Goal: Book appointment/travel/reservation

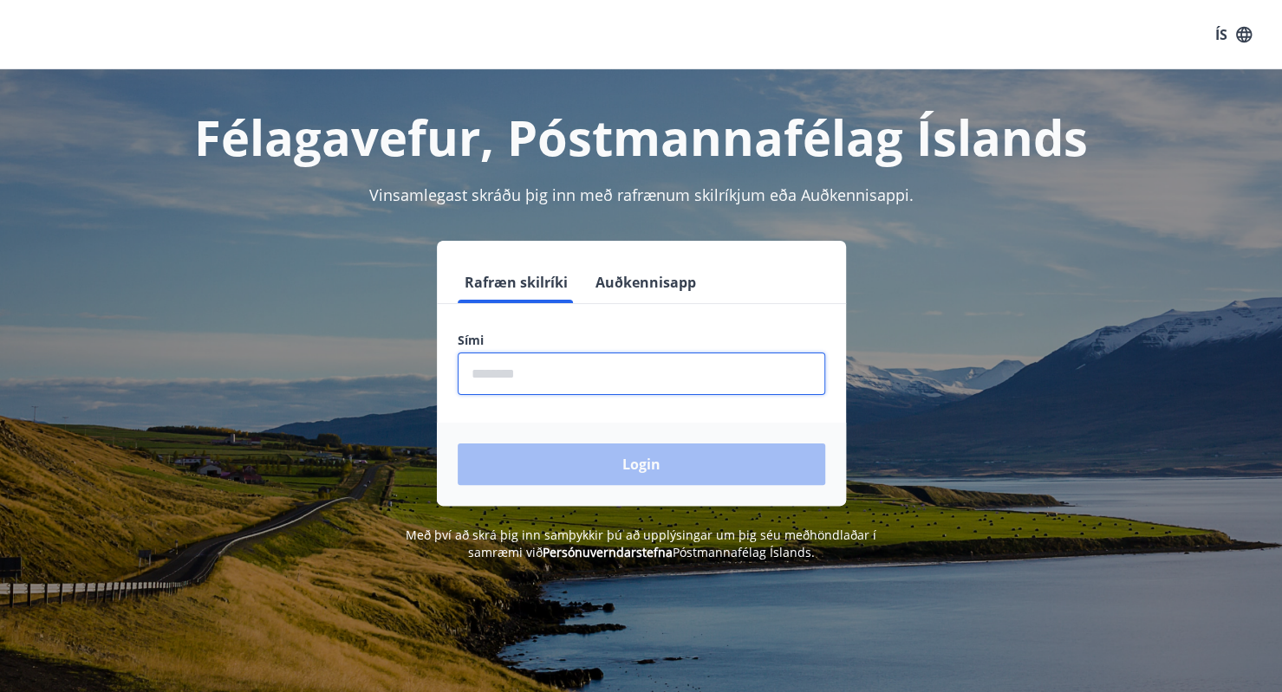
click at [680, 374] on input "phone" at bounding box center [641, 374] width 367 height 42
type input "********"
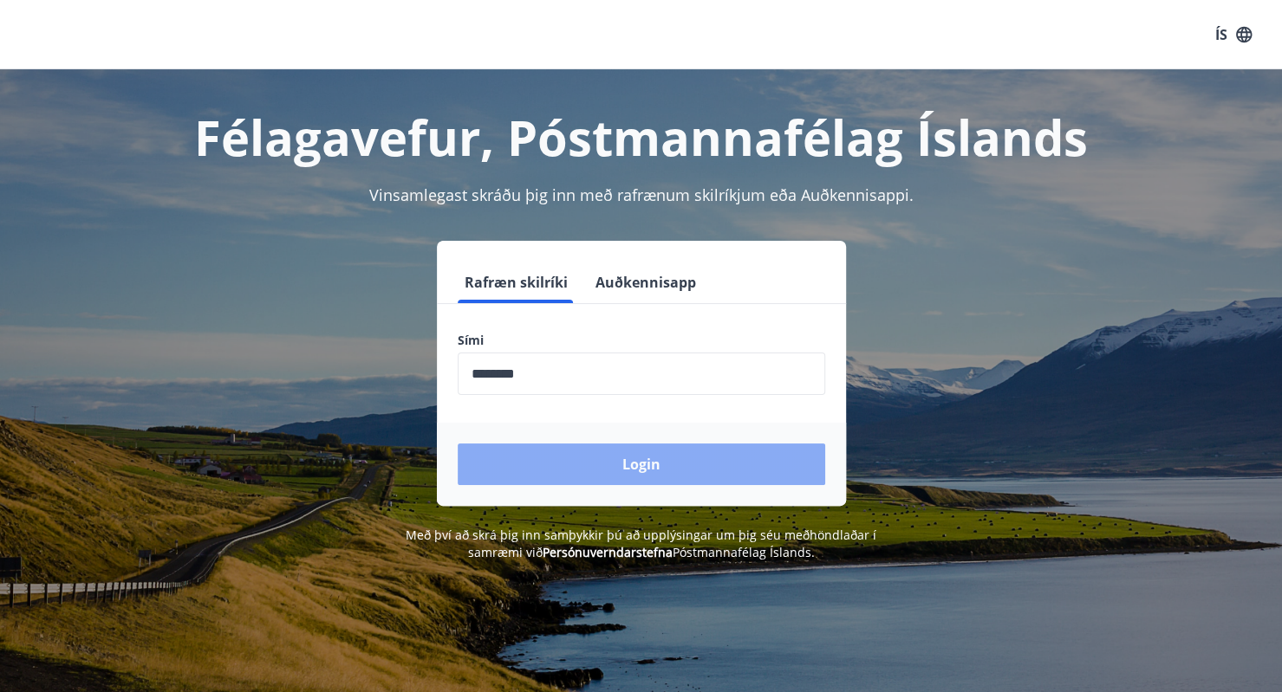
click at [667, 475] on button "Login" at bounding box center [641, 465] width 367 height 42
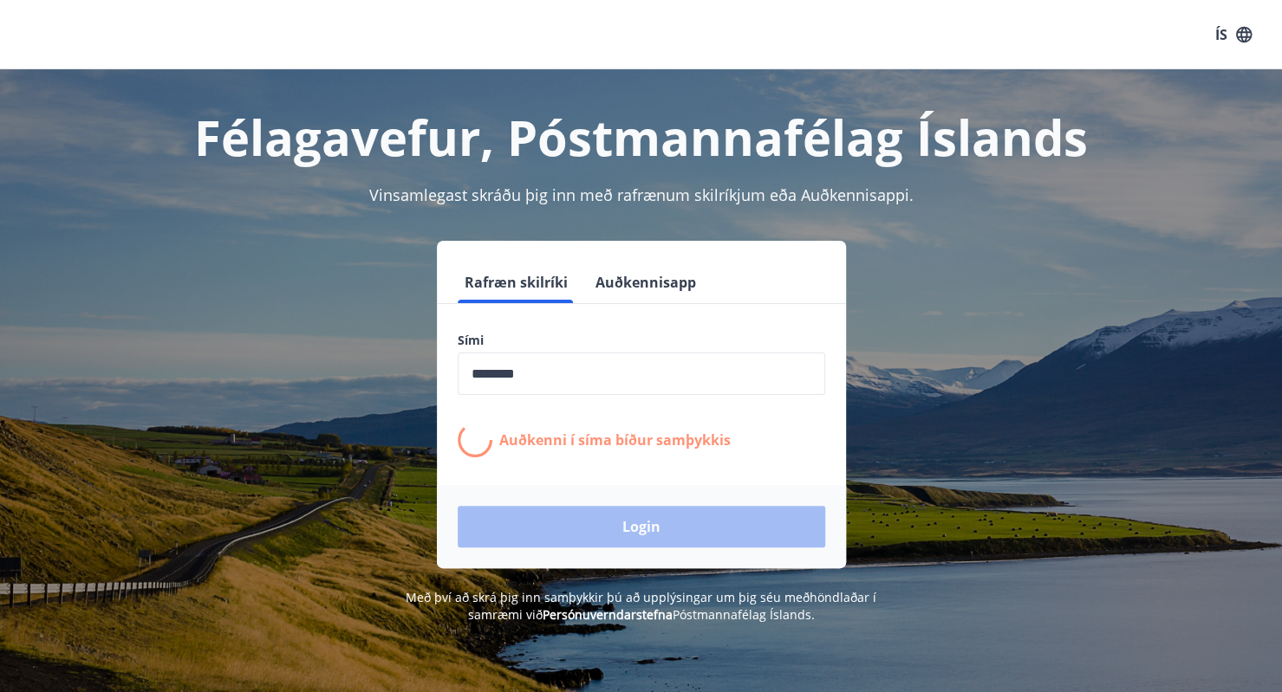
click at [667, 475] on form "Rafræn skilríki Auðkennisapp Sími ​ Auðkenni í síma bíður samþykkis Login" at bounding box center [641, 415] width 409 height 307
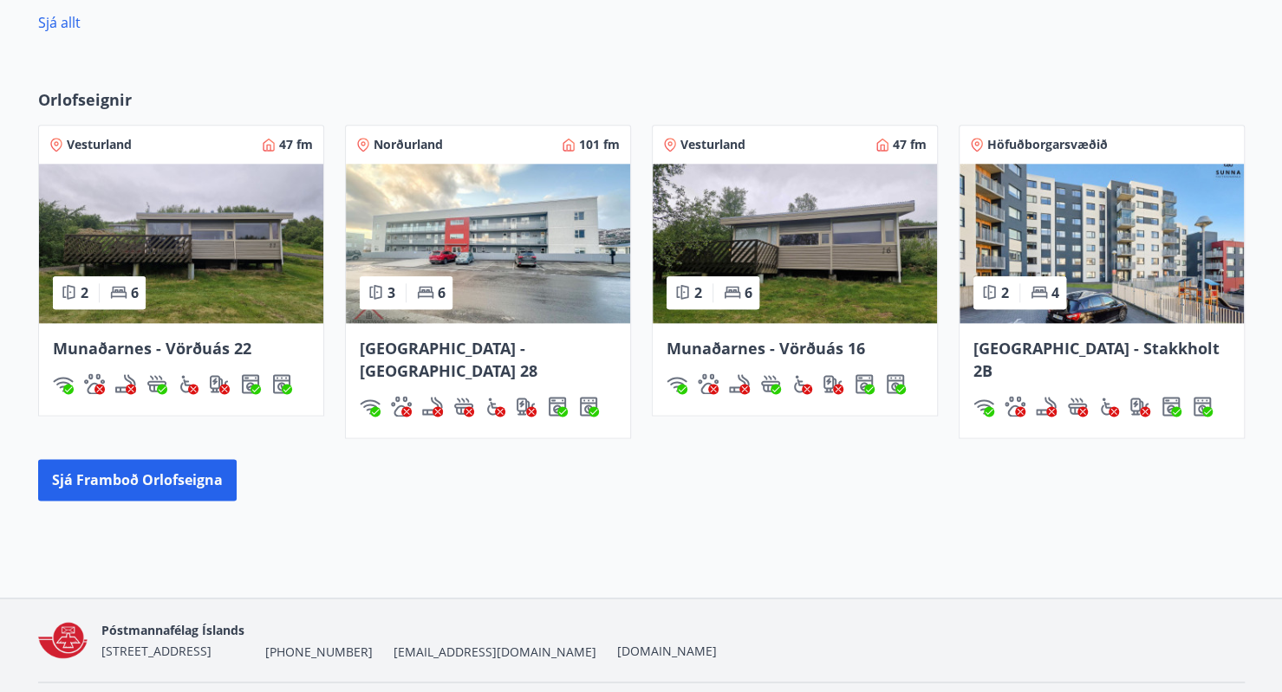
scroll to position [1101, 0]
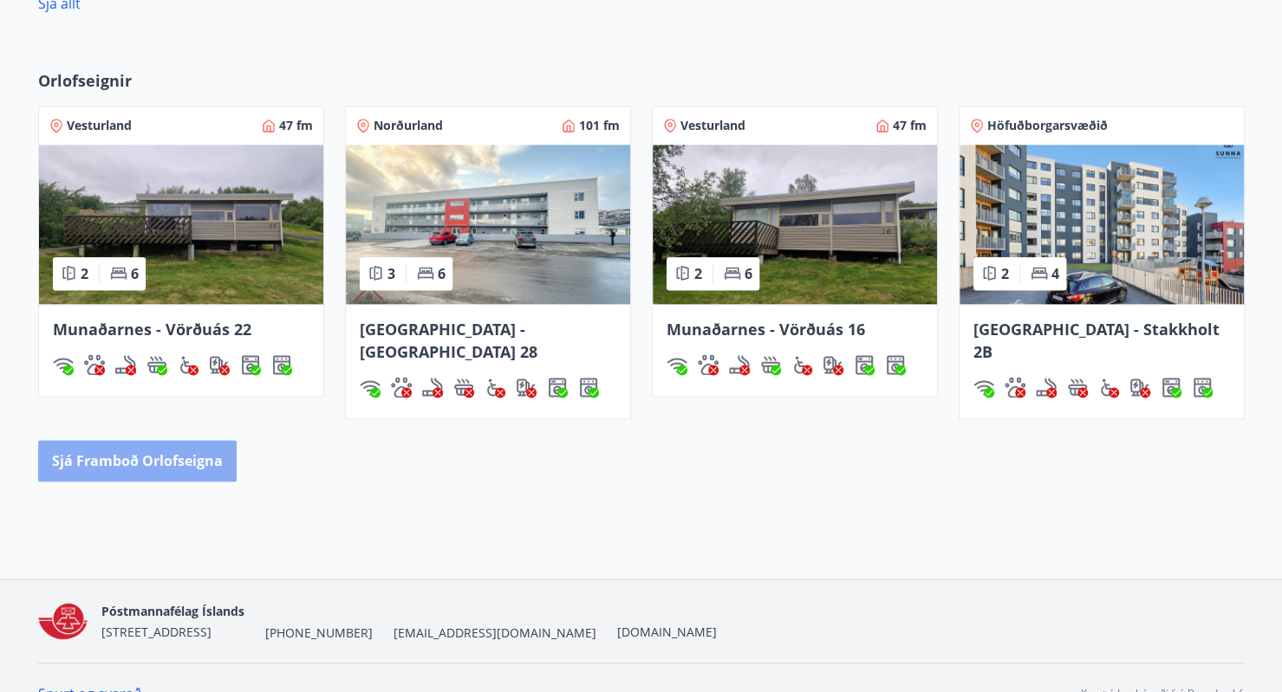
click at [169, 450] on button "Sjá framboð orlofseigna" at bounding box center [137, 461] width 198 height 42
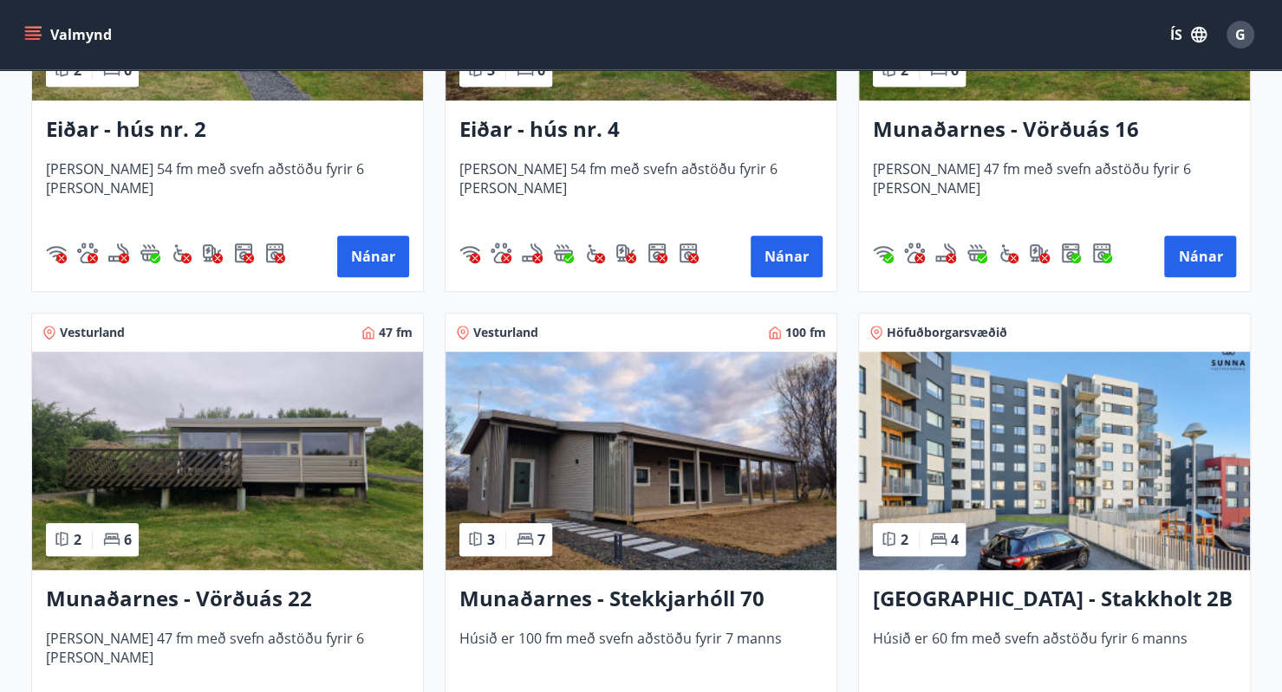
scroll to position [556, 0]
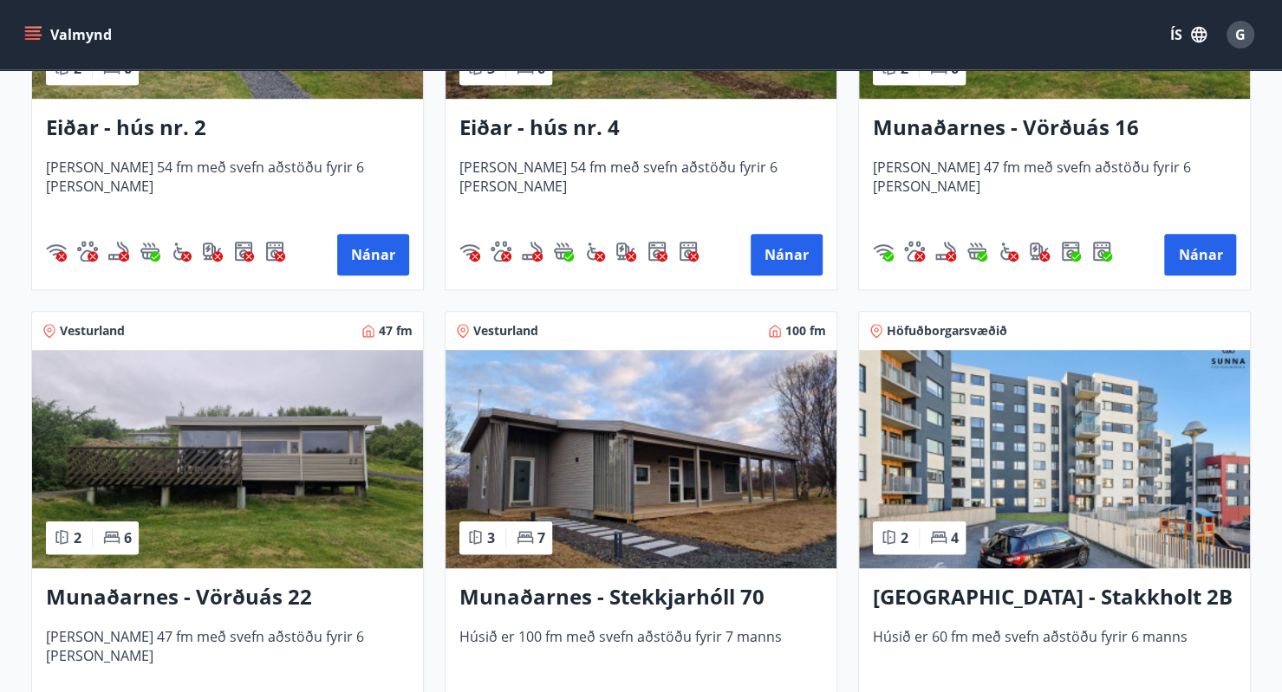
click at [684, 601] on h3 "Munaðarnes - Stekkjarhóll 70" at bounding box center [640, 597] width 363 height 31
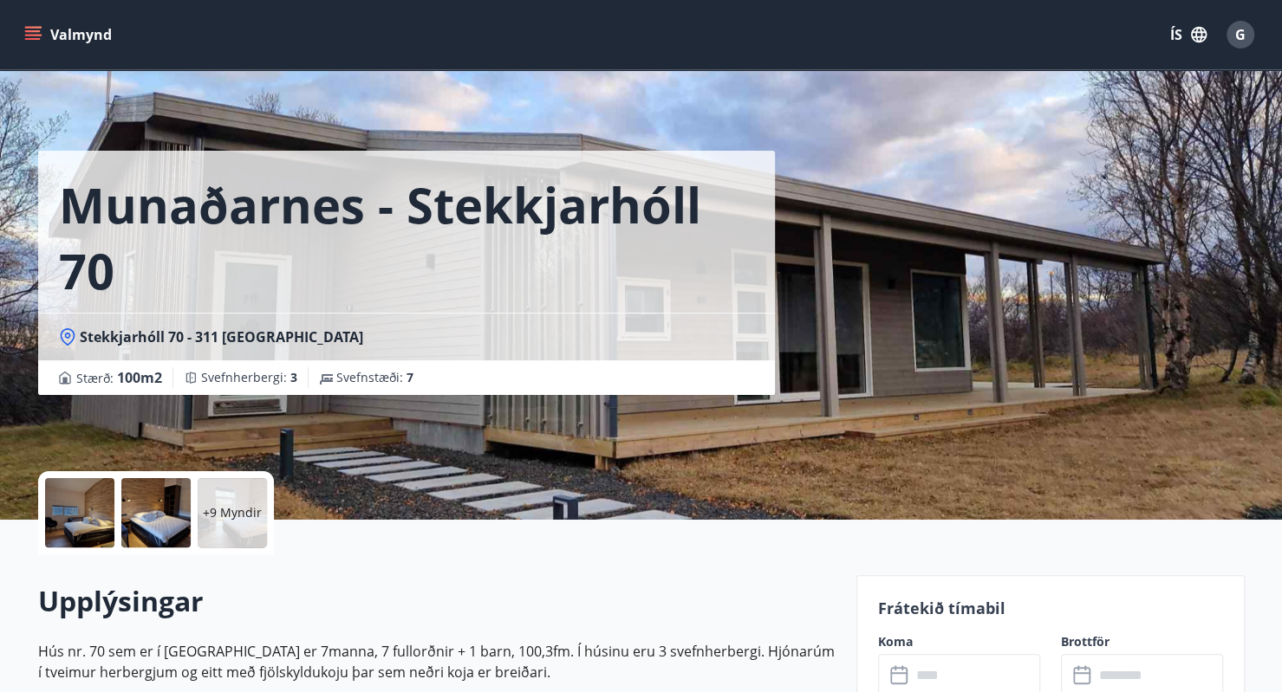
click at [222, 529] on div "+9 Myndir" at bounding box center [232, 512] width 69 height 69
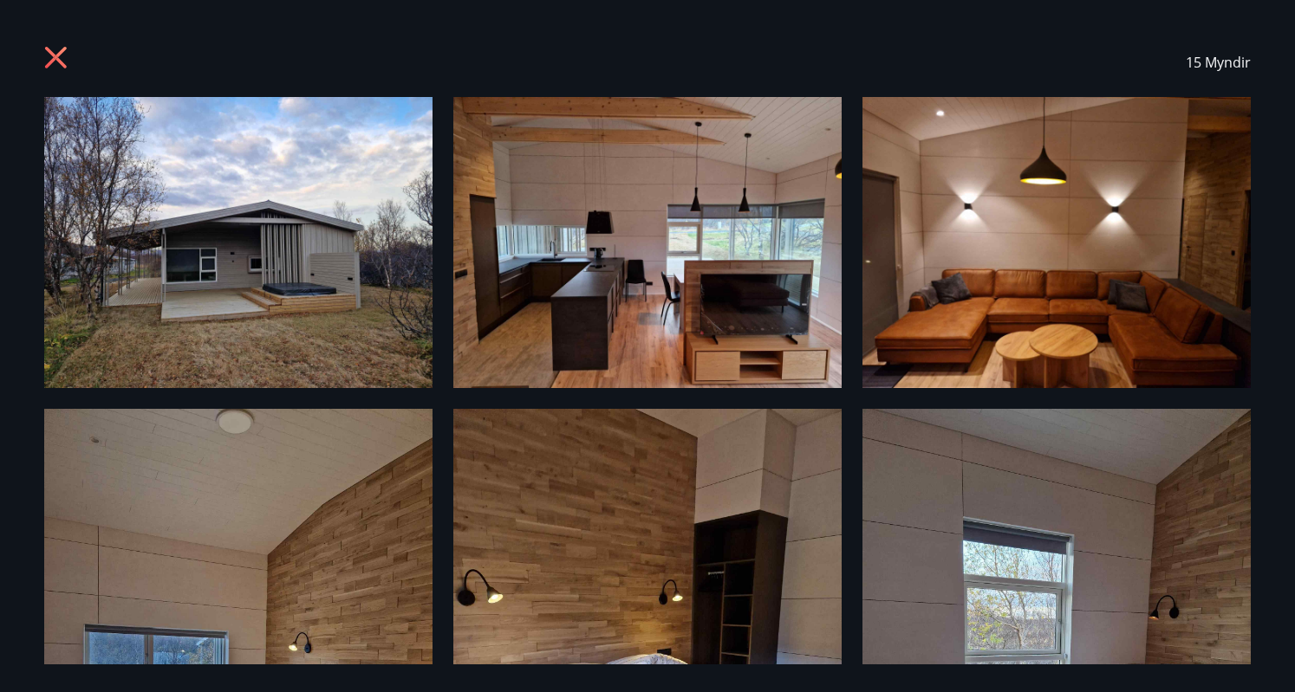
click at [42, 58] on div "15 Myndir" at bounding box center [647, 62] width 1248 height 69
click at [55, 56] on icon at bounding box center [56, 57] width 4 height 4
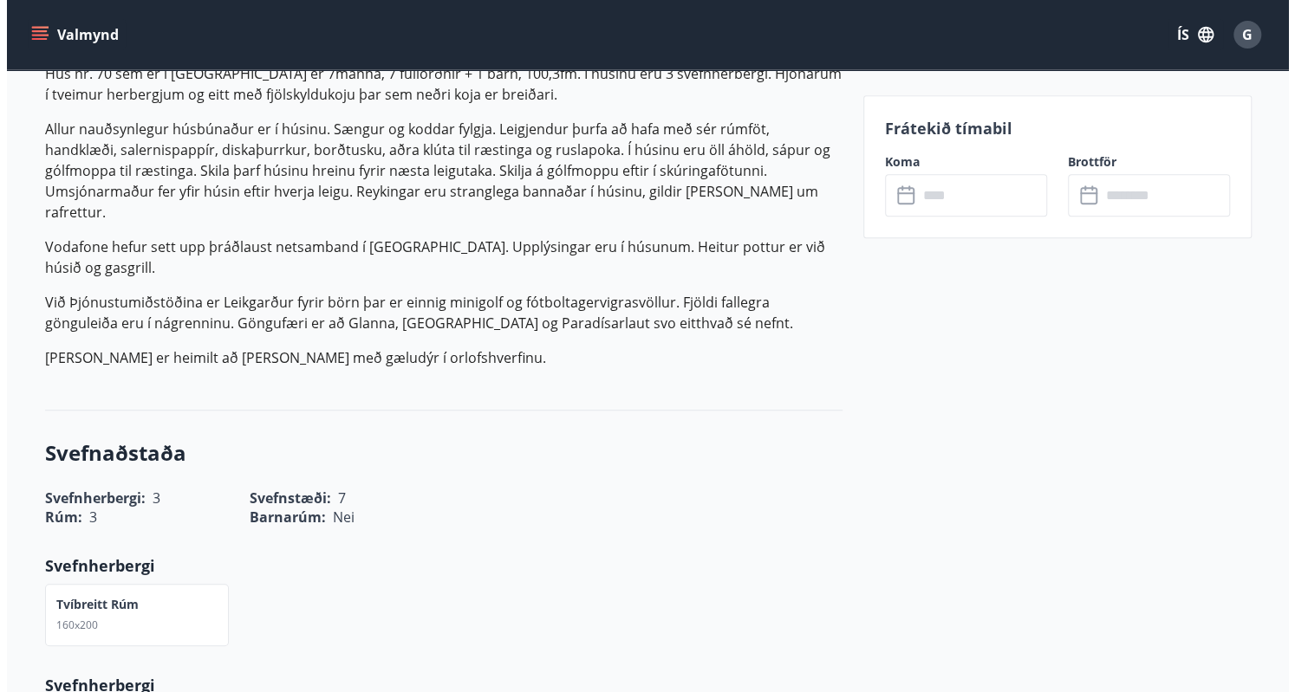
scroll to position [535, 0]
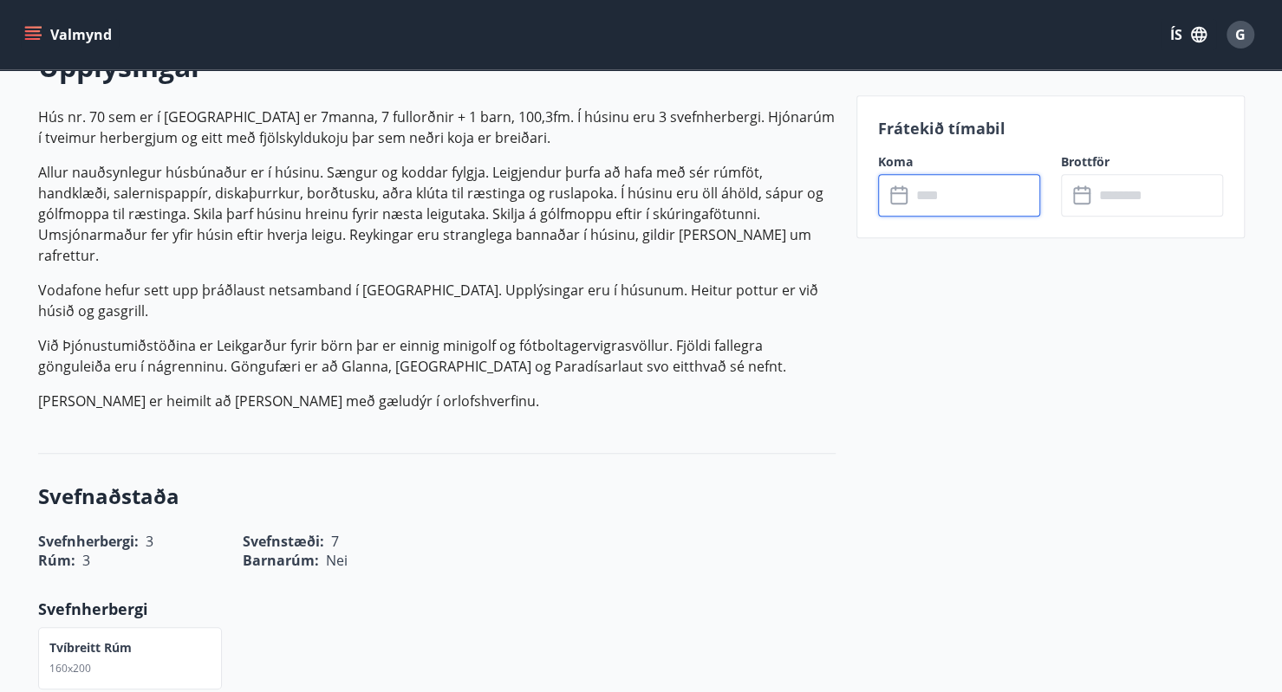
click at [971, 192] on input "text" at bounding box center [975, 195] width 129 height 42
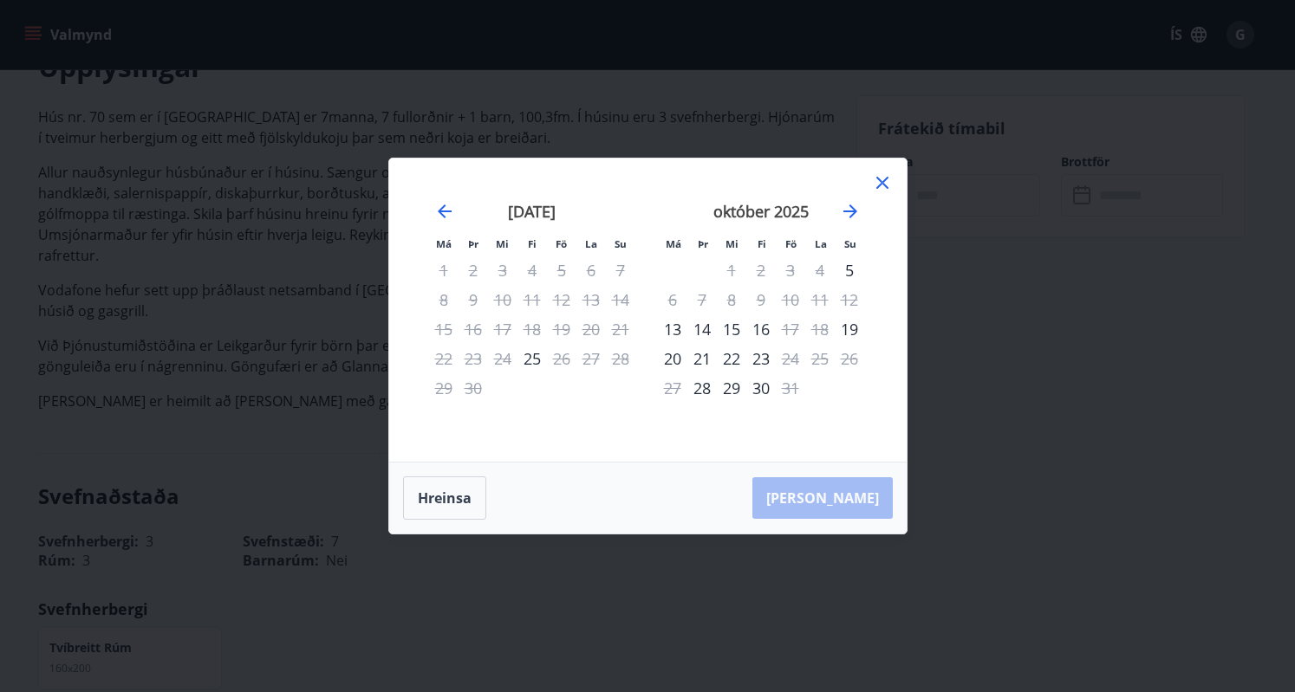
click at [872, 211] on div "október 2025 1 2 3 4 5 6 7 8 9 10 11 12 13 14 15 16 17 18 19 20 21 22 23 24 25 …" at bounding box center [761, 321] width 229 height 284
click at [843, 211] on icon "Move forward to switch to the next month." at bounding box center [850, 212] width 14 height 14
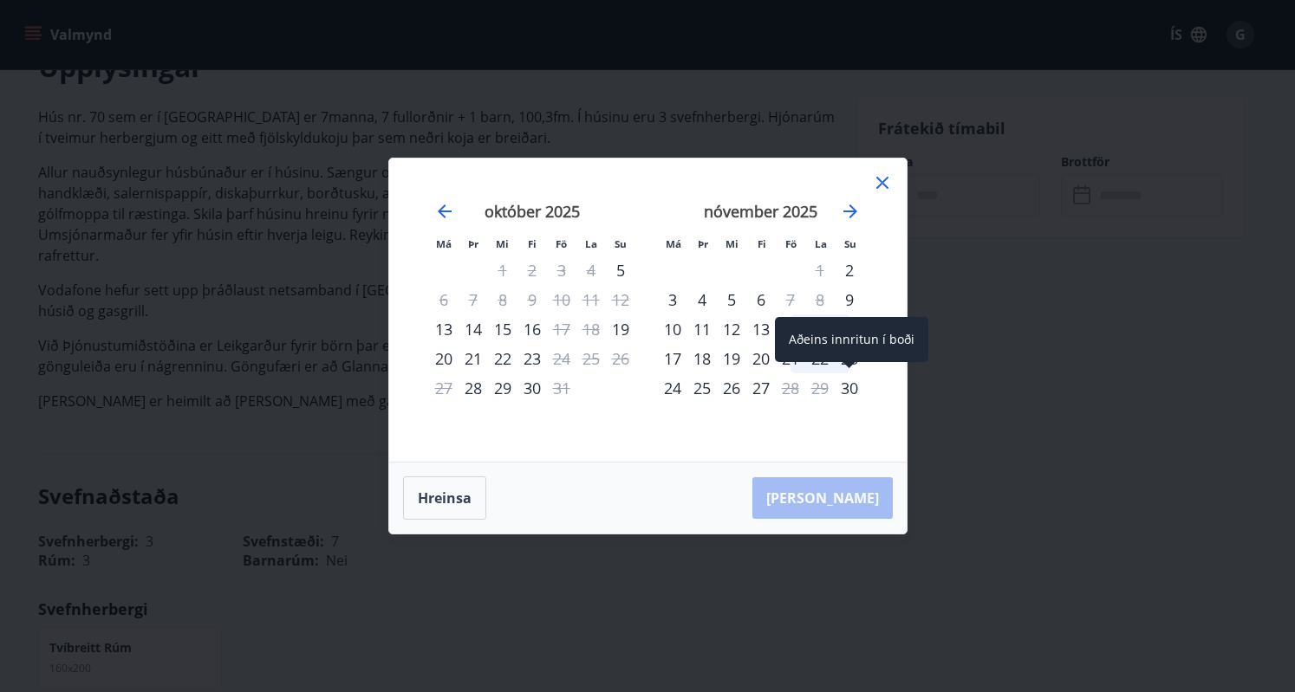
click at [835, 380] on div "30" at bounding box center [849, 388] width 29 height 29
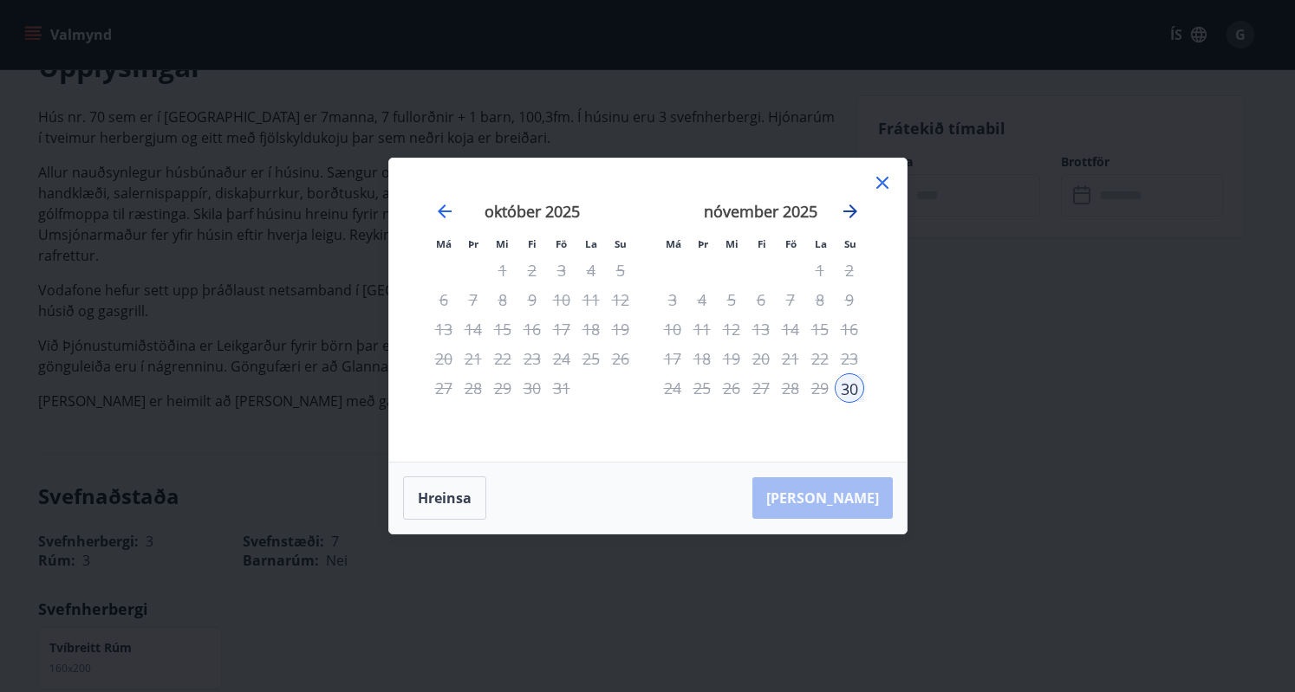
click at [853, 208] on icon "Move forward to switch to the next month." at bounding box center [850, 211] width 21 height 21
click at [445, 210] on icon "Move backward to switch to the previous month." at bounding box center [444, 211] width 21 height 21
click at [442, 207] on icon "Move backward to switch to the previous month." at bounding box center [444, 211] width 21 height 21
click at [890, 179] on icon at bounding box center [882, 182] width 21 height 21
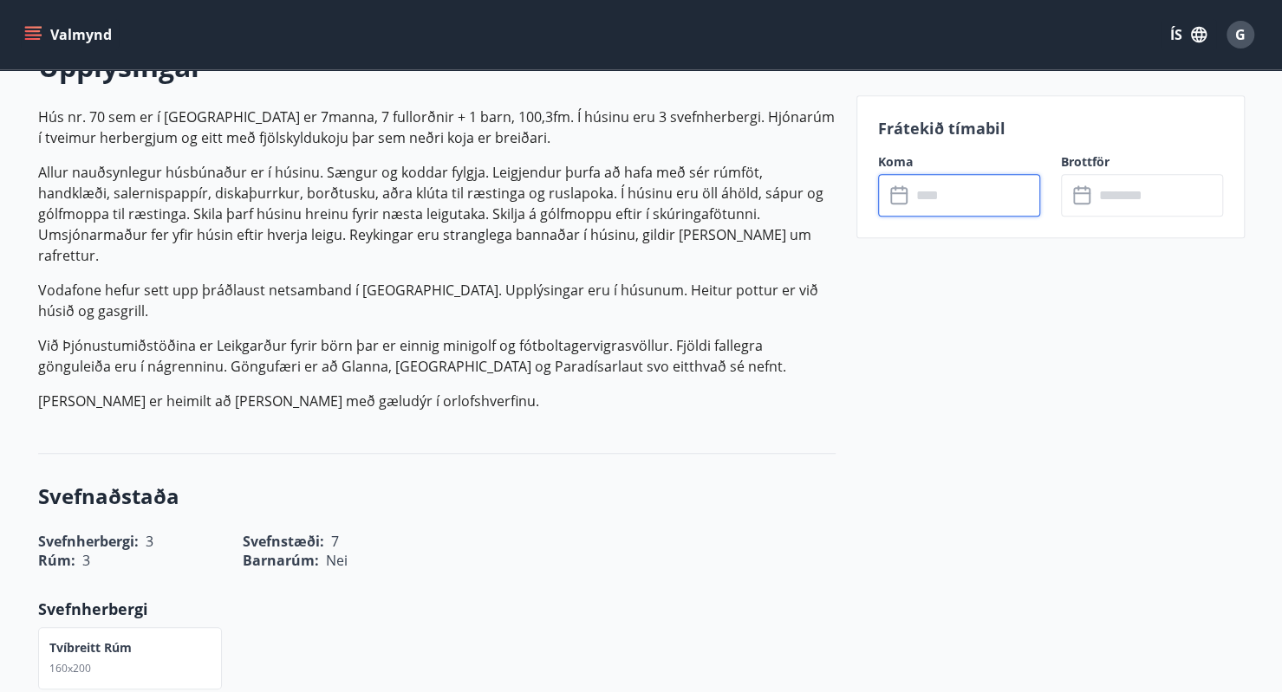
click at [942, 200] on input "text" at bounding box center [975, 195] width 129 height 42
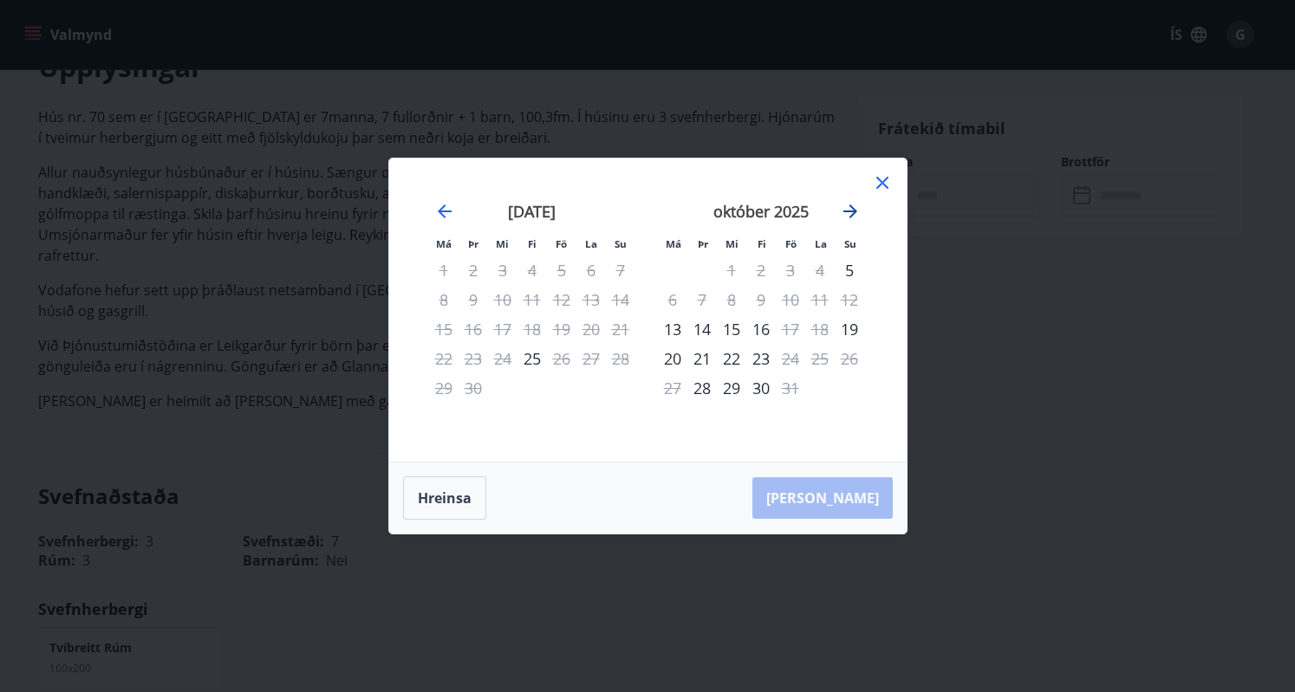
click at [849, 211] on icon "Move forward to switch to the next month." at bounding box center [850, 212] width 14 height 14
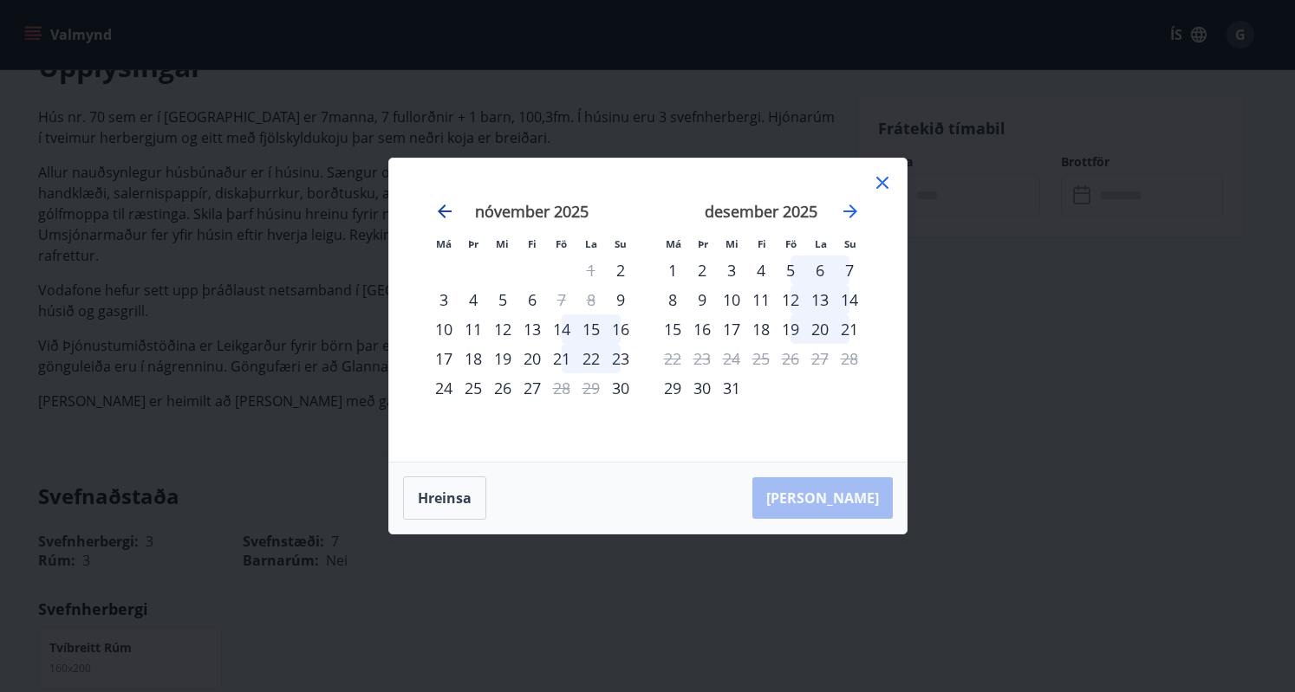
click at [440, 205] on icon "Move backward to switch to the previous month." at bounding box center [444, 211] width 21 height 21
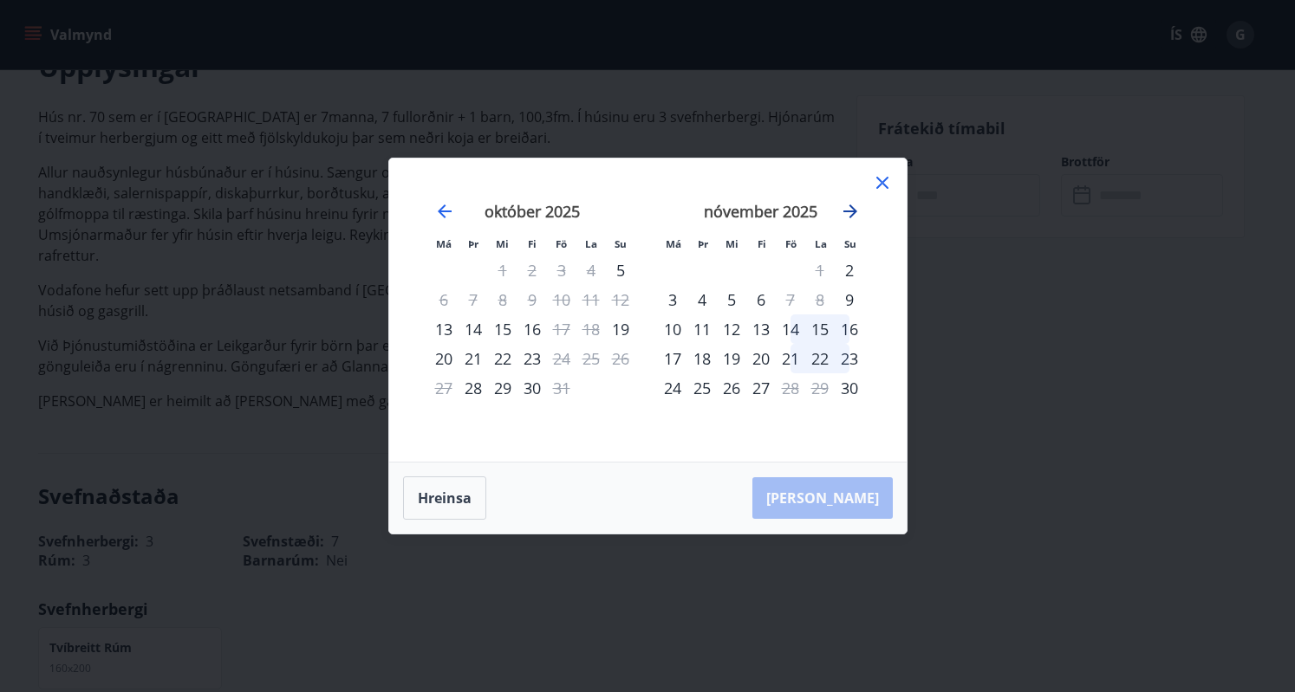
click at [854, 211] on icon "Move forward to switch to the next month." at bounding box center [850, 212] width 14 height 14
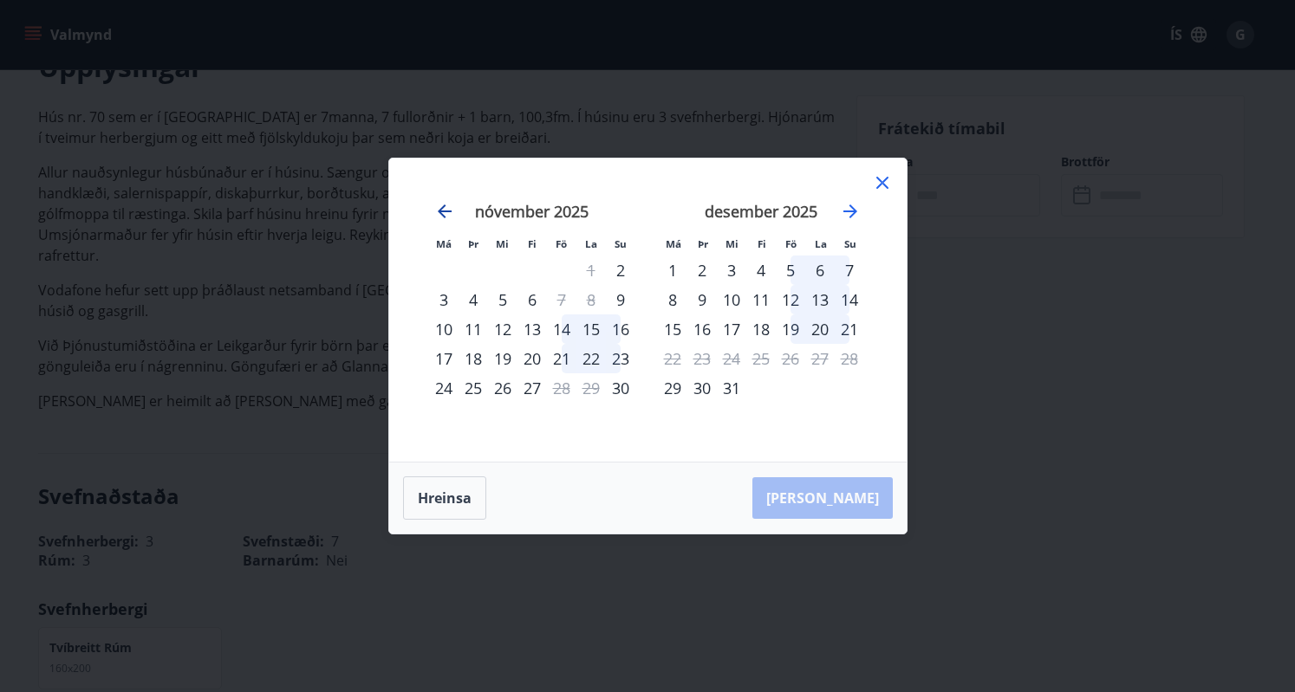
click at [448, 207] on icon "Move backward to switch to the previous month." at bounding box center [444, 211] width 21 height 21
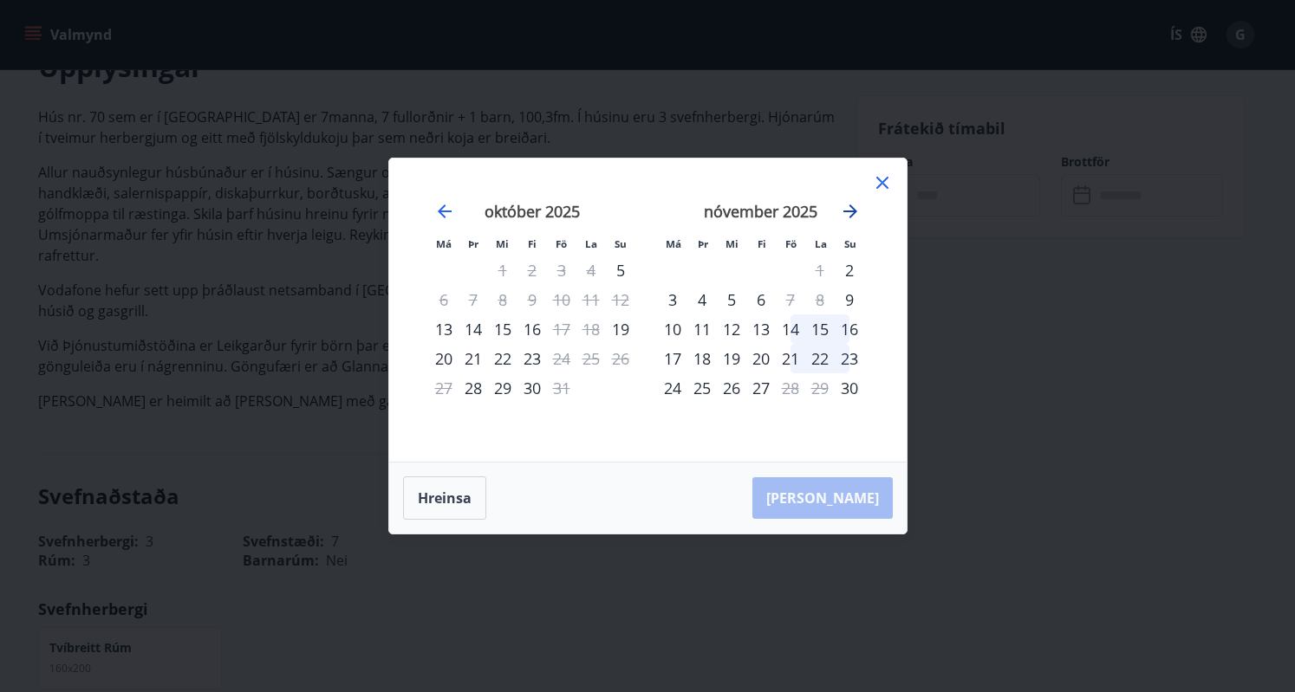
click at [849, 202] on icon "Move forward to switch to the next month." at bounding box center [850, 211] width 21 height 21
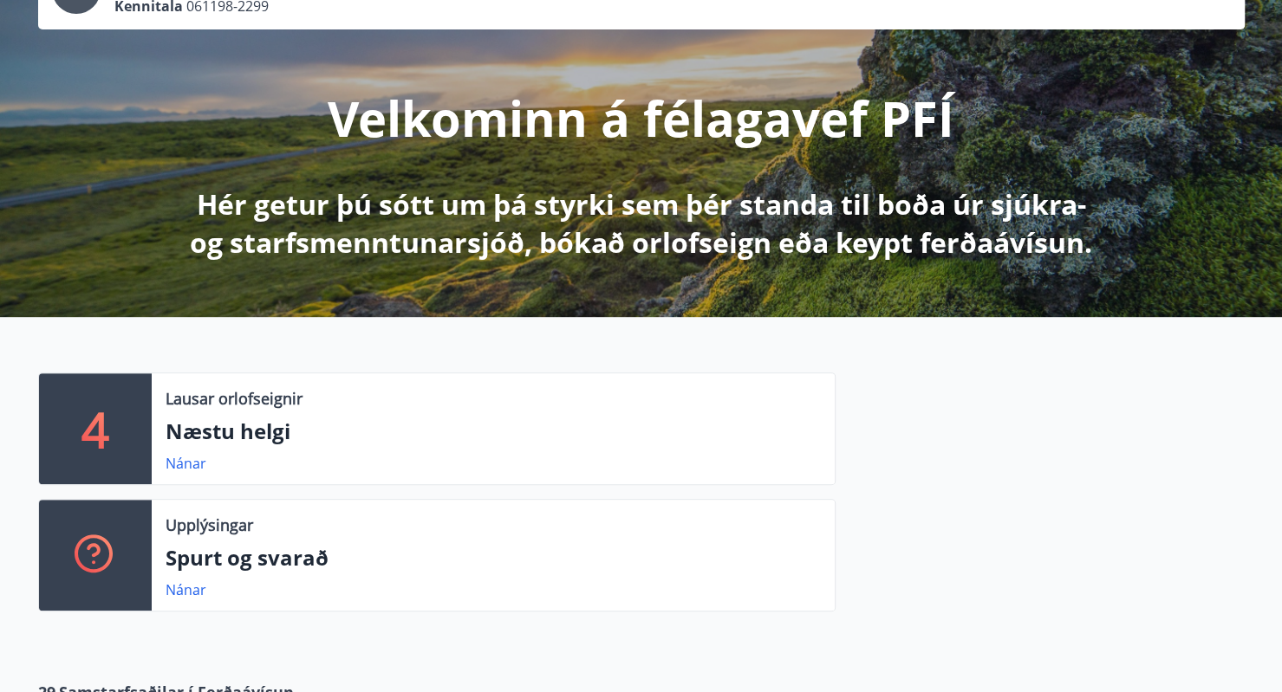
scroll to position [175, 0]
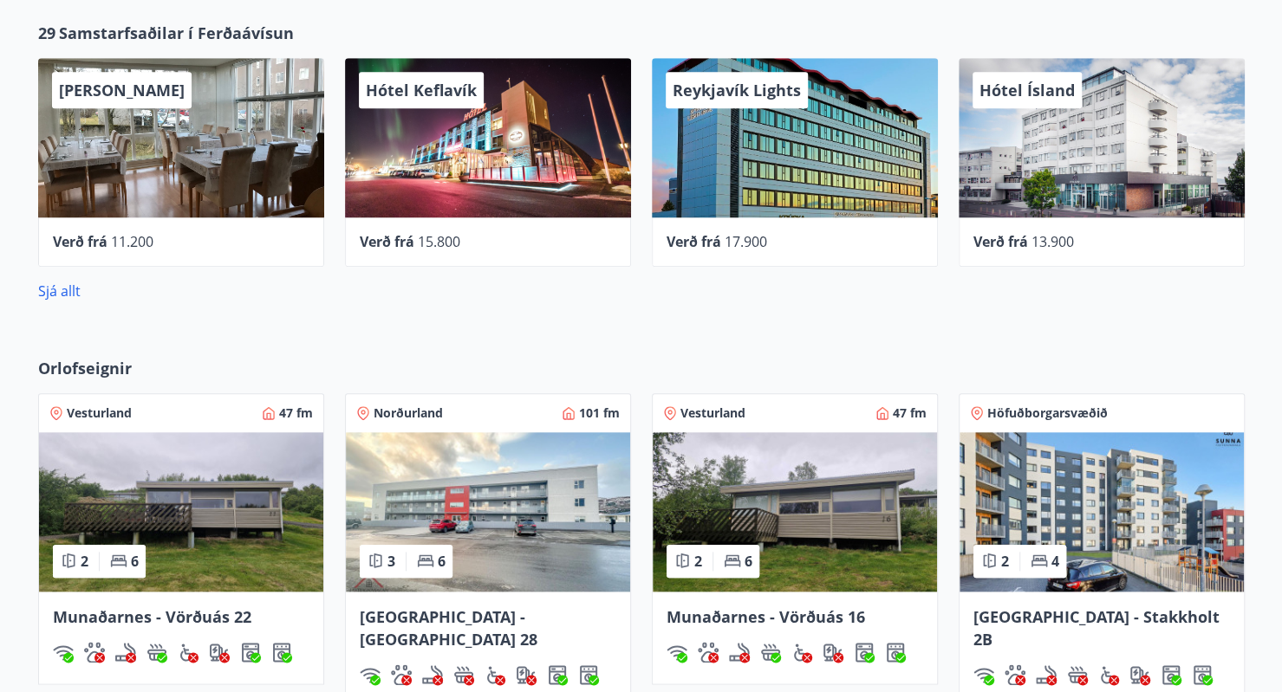
scroll to position [1108, 0]
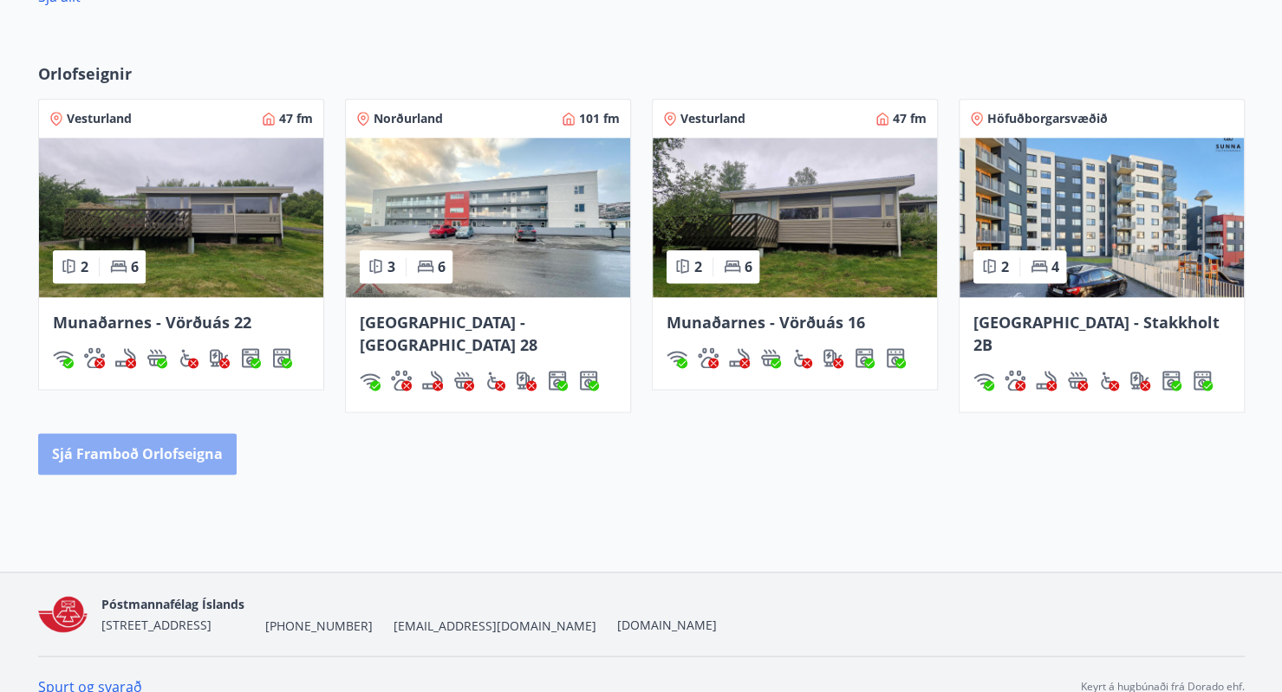
click at [191, 433] on button "Sjá framboð orlofseigna" at bounding box center [137, 454] width 198 height 42
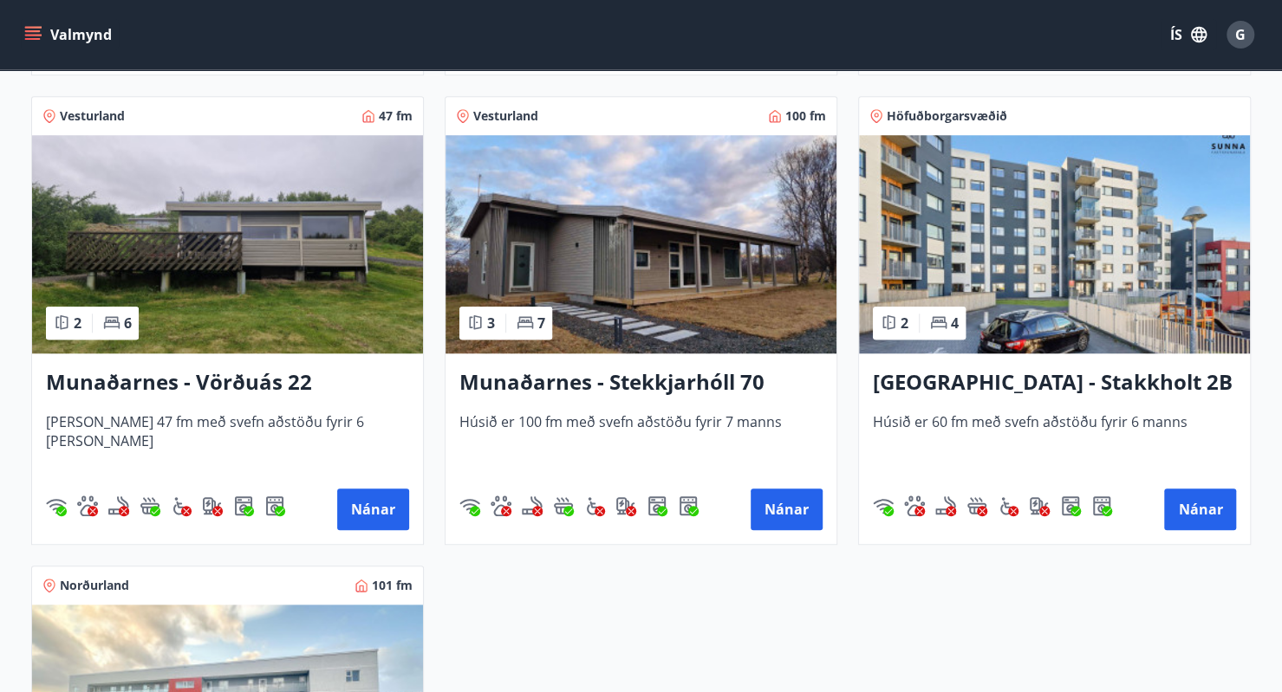
scroll to position [772, 0]
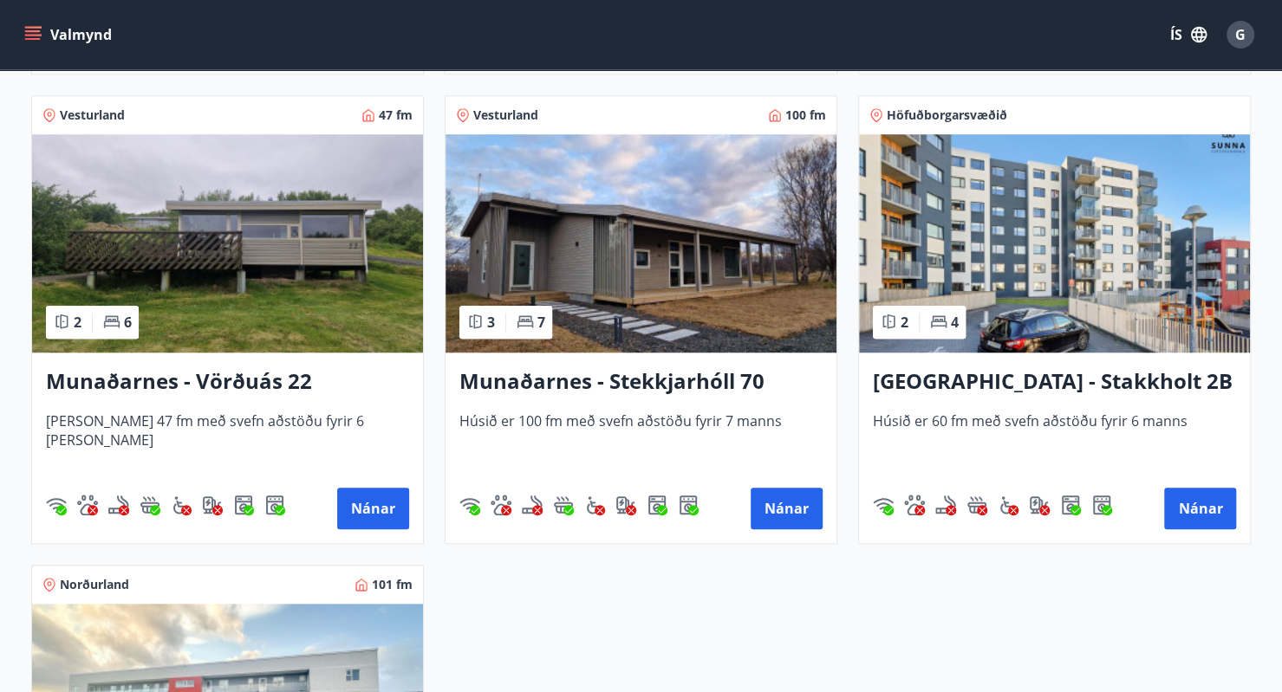
click at [666, 360] on div "Munaðarnes - Stekkjarhóll 70 Húsið er 100 fm með svefn aðstöðu fyrir 7 manns Ná…" at bounding box center [640, 448] width 391 height 191
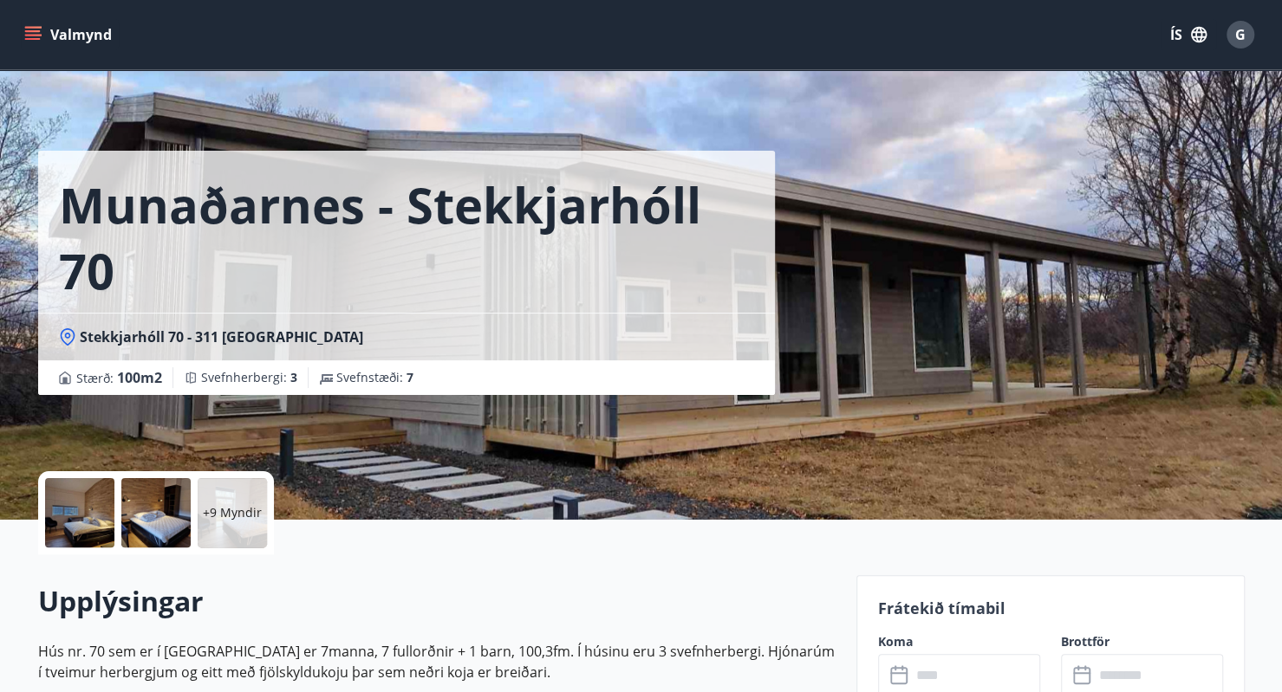
scroll to position [442, 0]
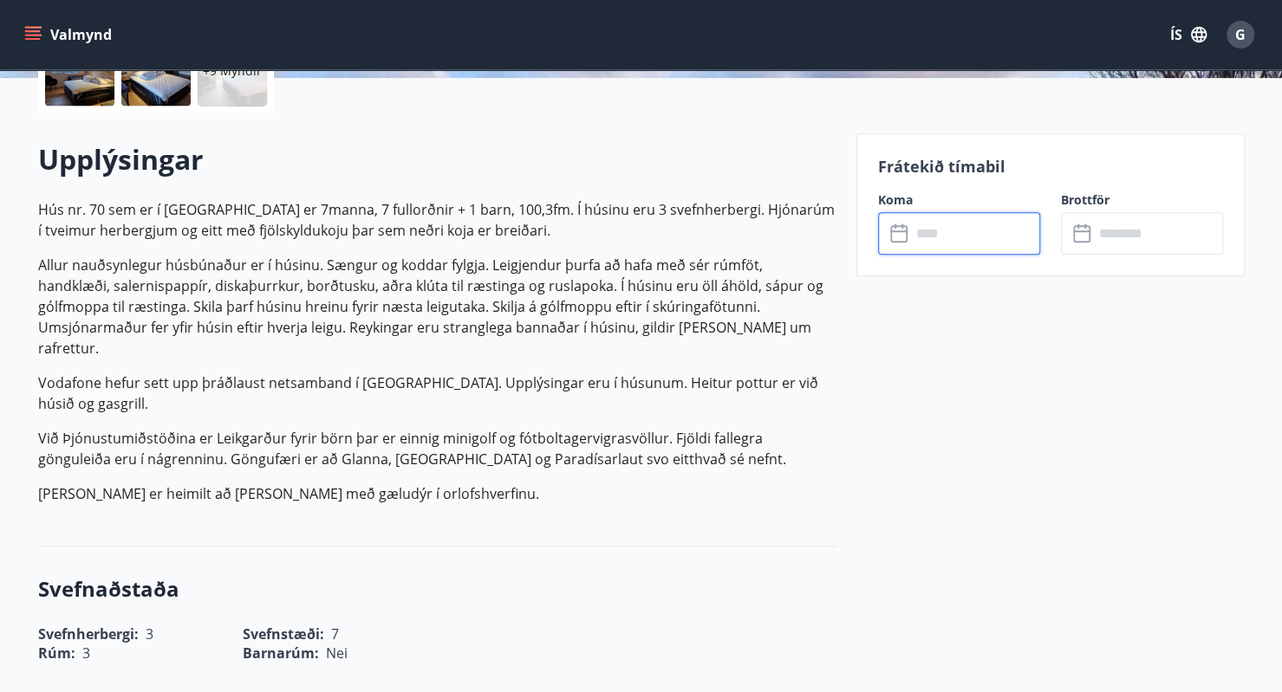
click at [955, 228] on input "text" at bounding box center [975, 233] width 129 height 42
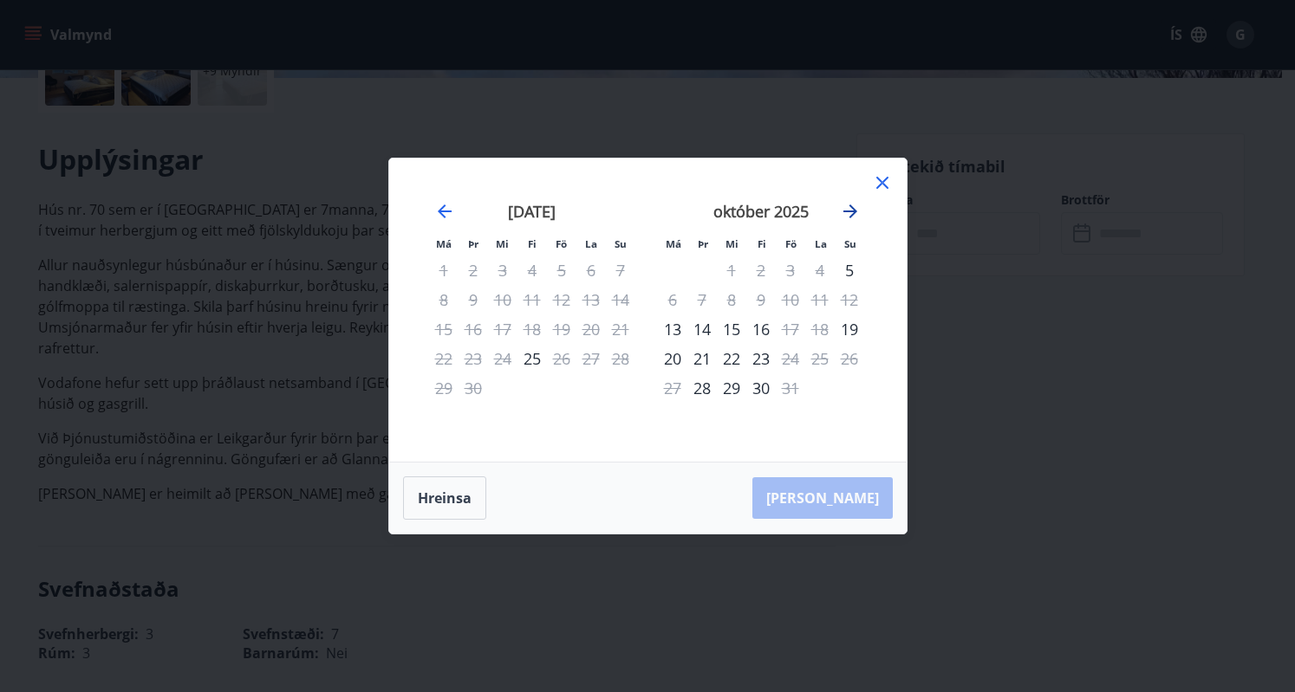
click at [855, 211] on icon "Move forward to switch to the next month." at bounding box center [850, 212] width 14 height 14
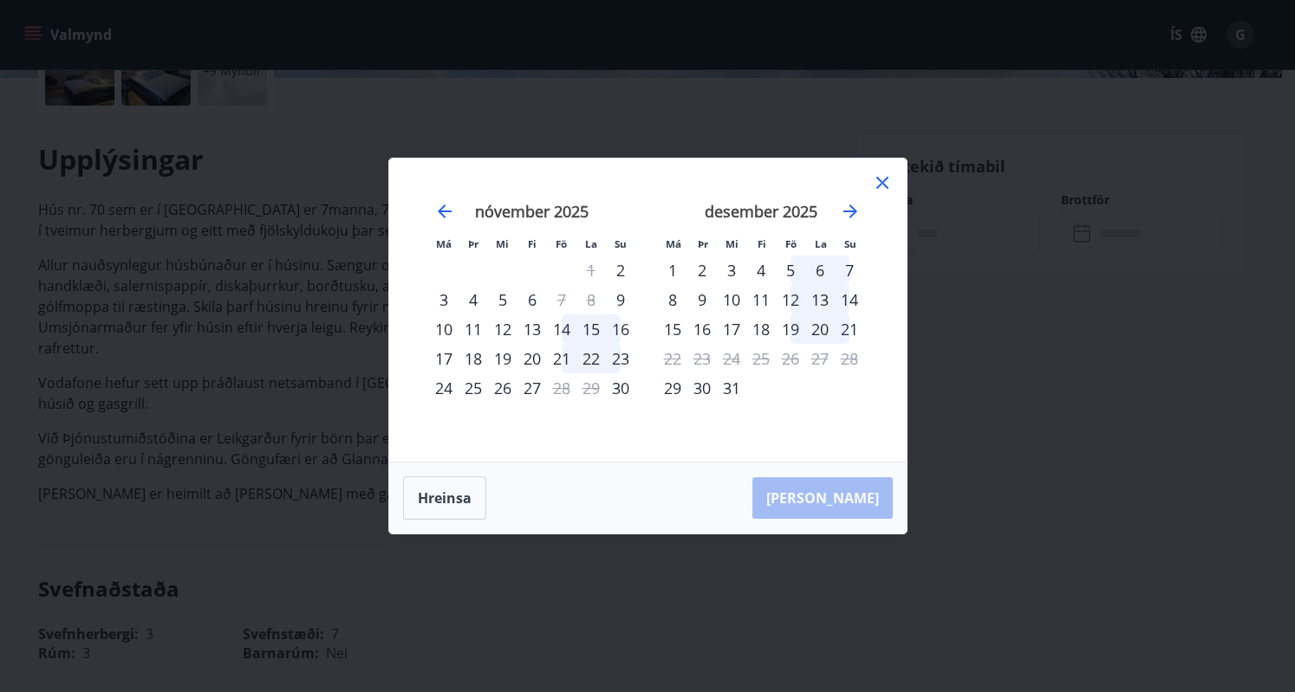
click at [783, 280] on div "5" at bounding box center [790, 270] width 29 height 29
click at [844, 275] on div "7" at bounding box center [849, 270] width 29 height 29
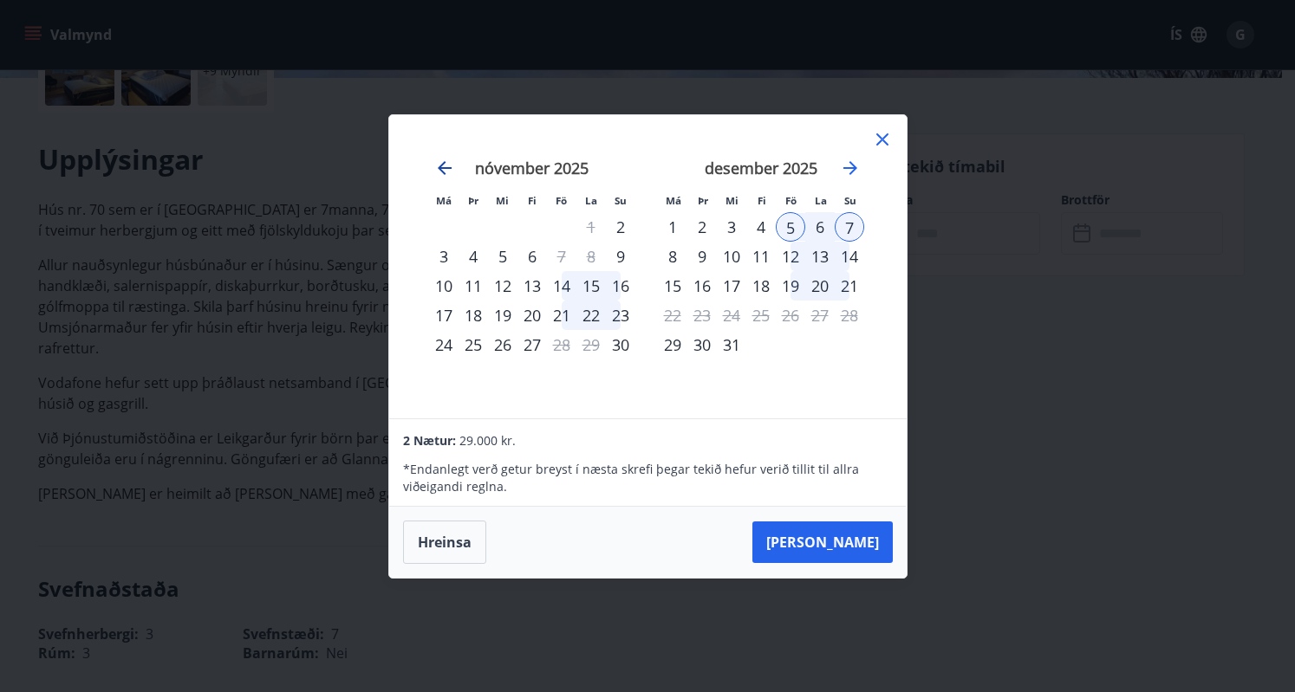
click at [447, 170] on icon "Move backward to switch to the previous month." at bounding box center [444, 168] width 21 height 21
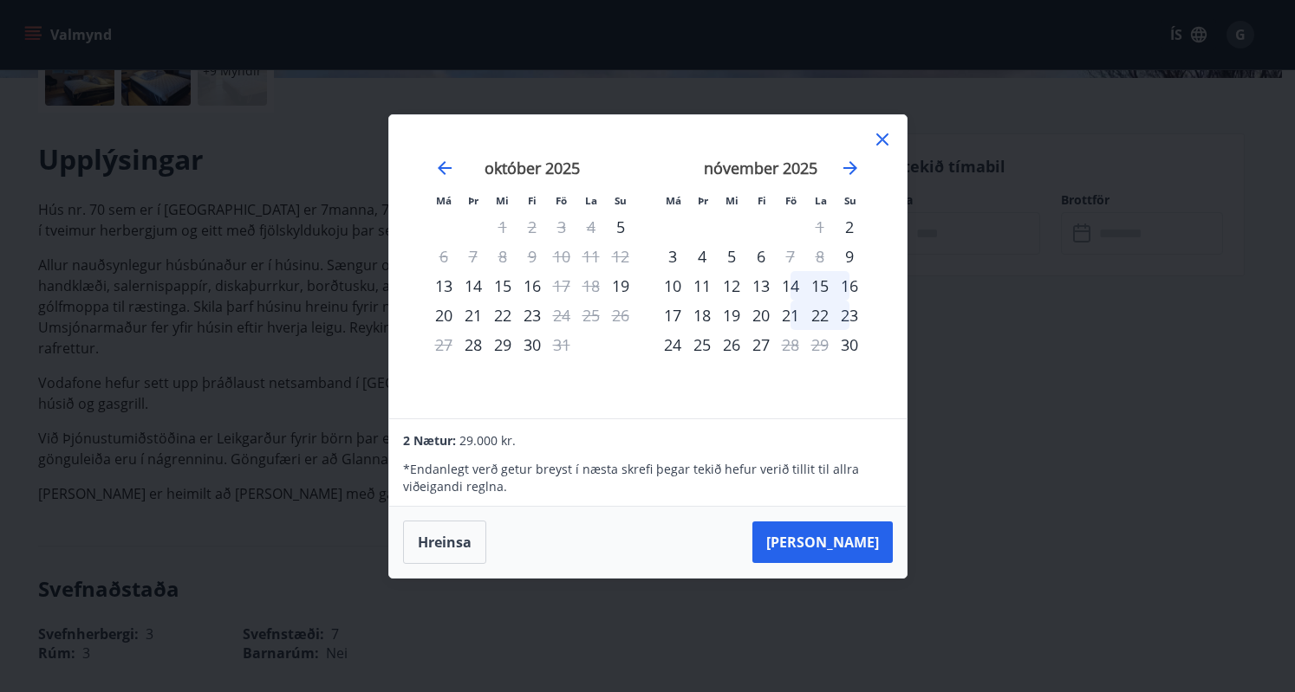
click at [875, 140] on icon at bounding box center [882, 139] width 21 height 21
